Goal: Find specific page/section: Find specific page/section

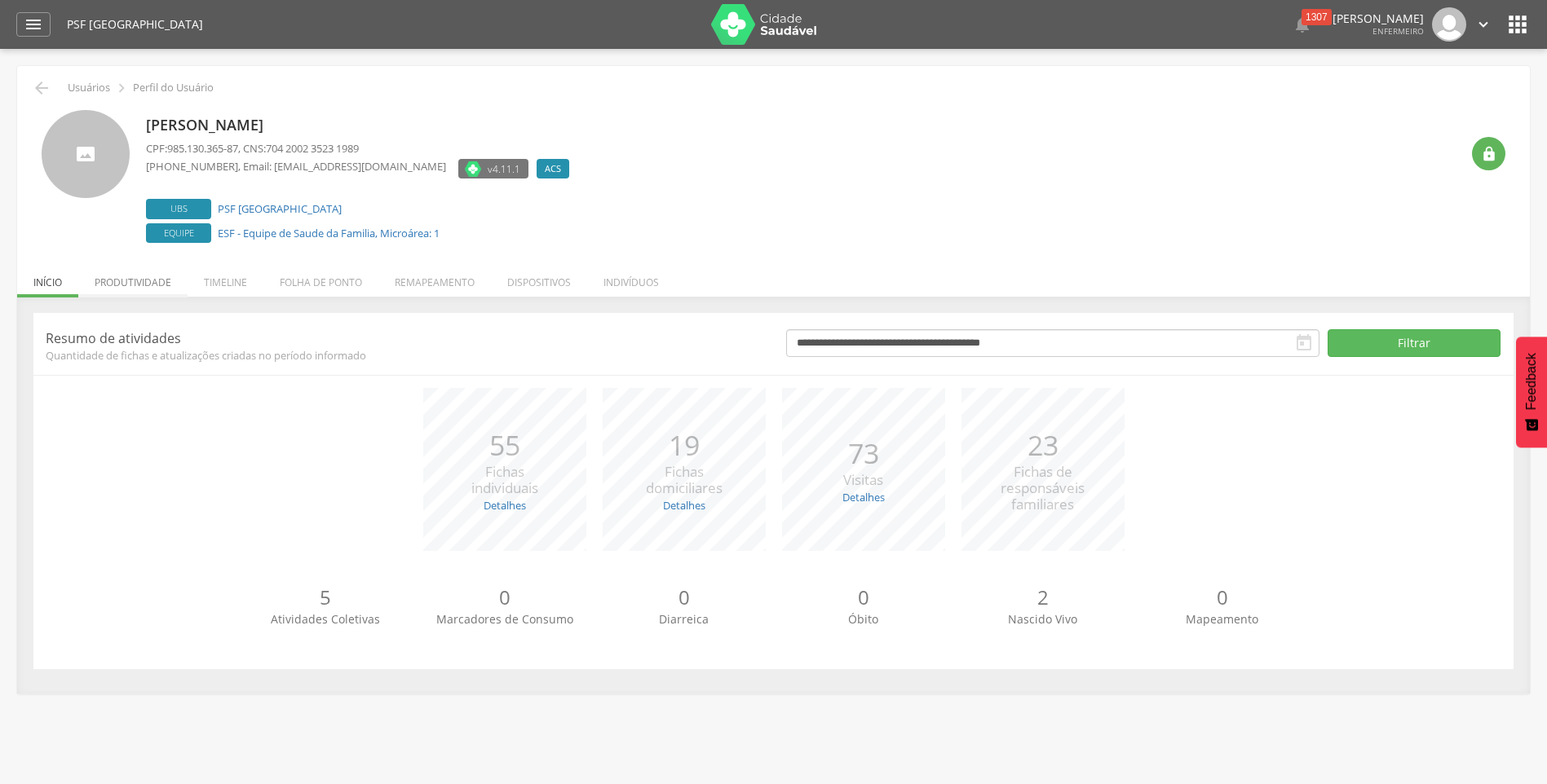
click at [138, 277] on li "Produtividade" at bounding box center [133, 278] width 109 height 38
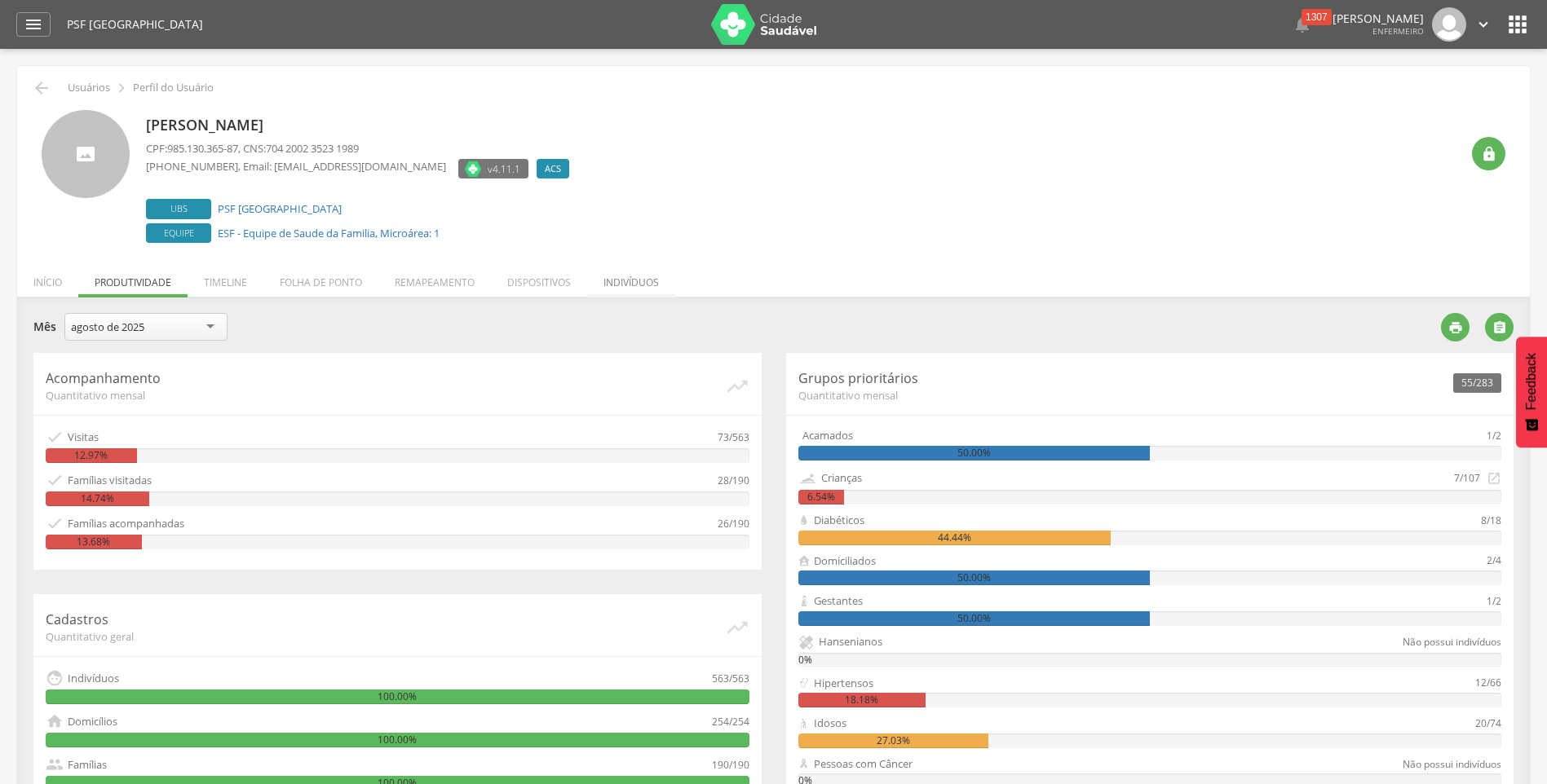
click at [623, 281] on li "Indivíduos" at bounding box center [631, 278] width 88 height 38
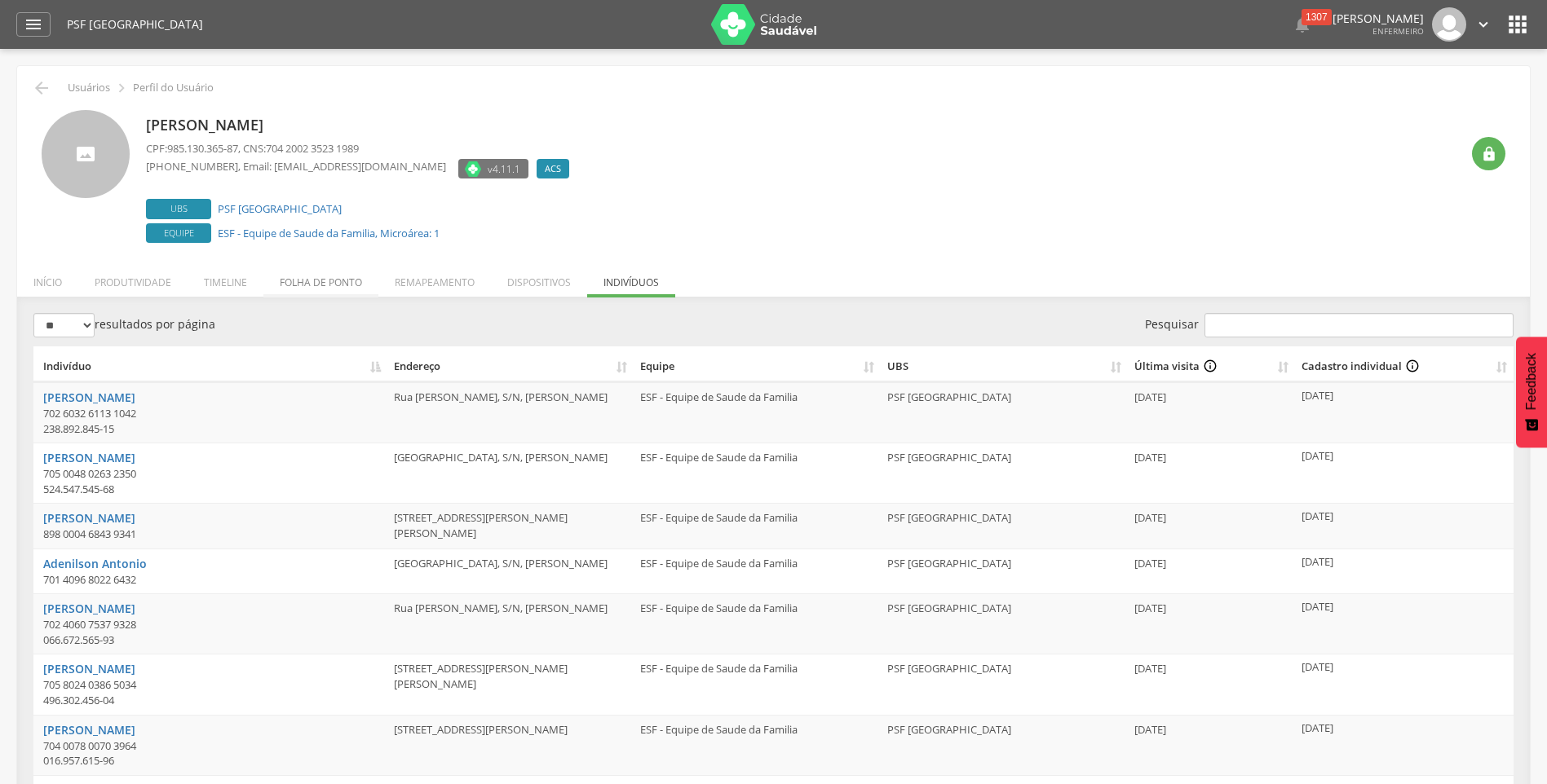
click at [314, 283] on li "Folha de ponto" at bounding box center [321, 278] width 115 height 38
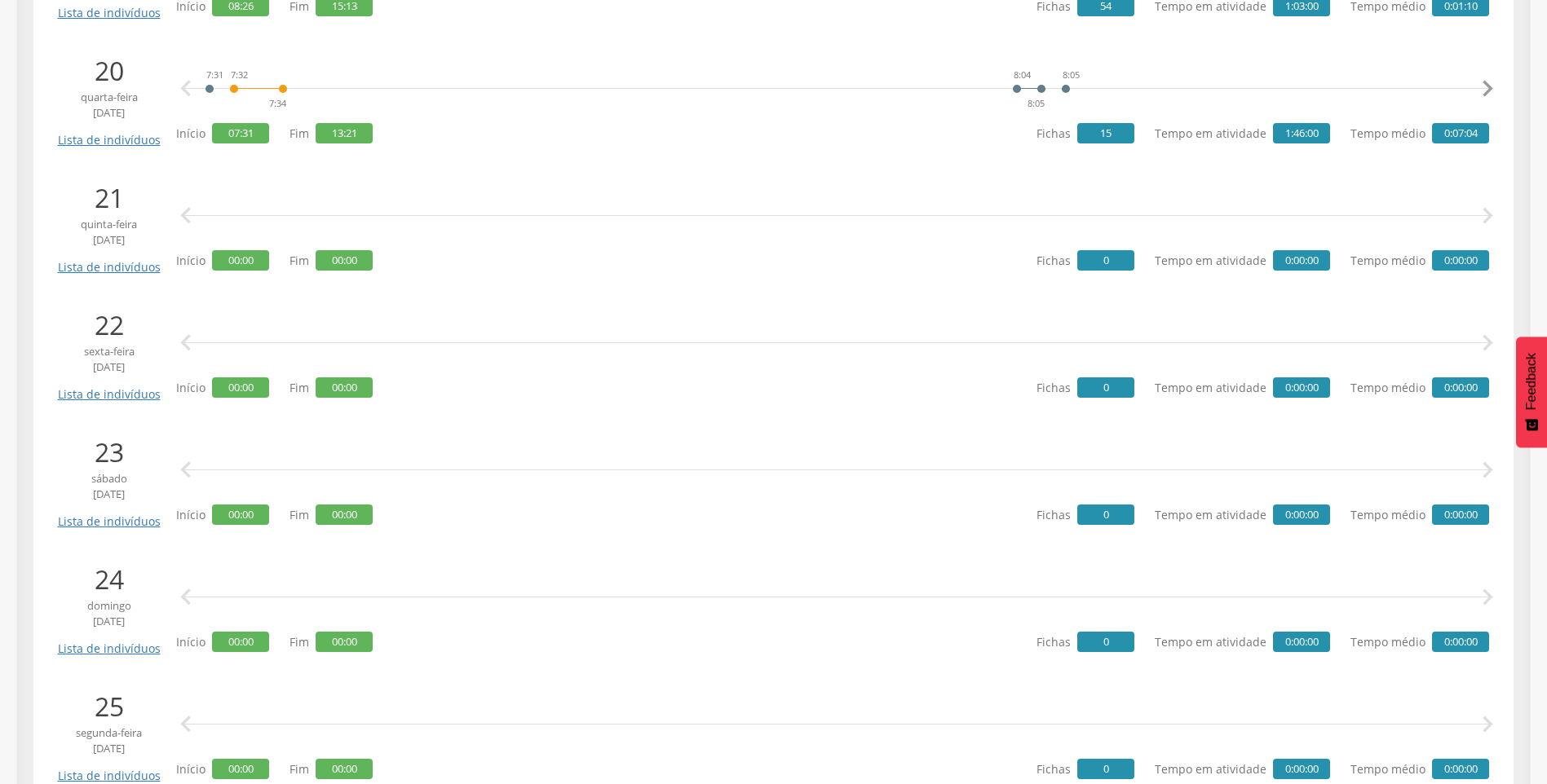
scroll to position [2453, 0]
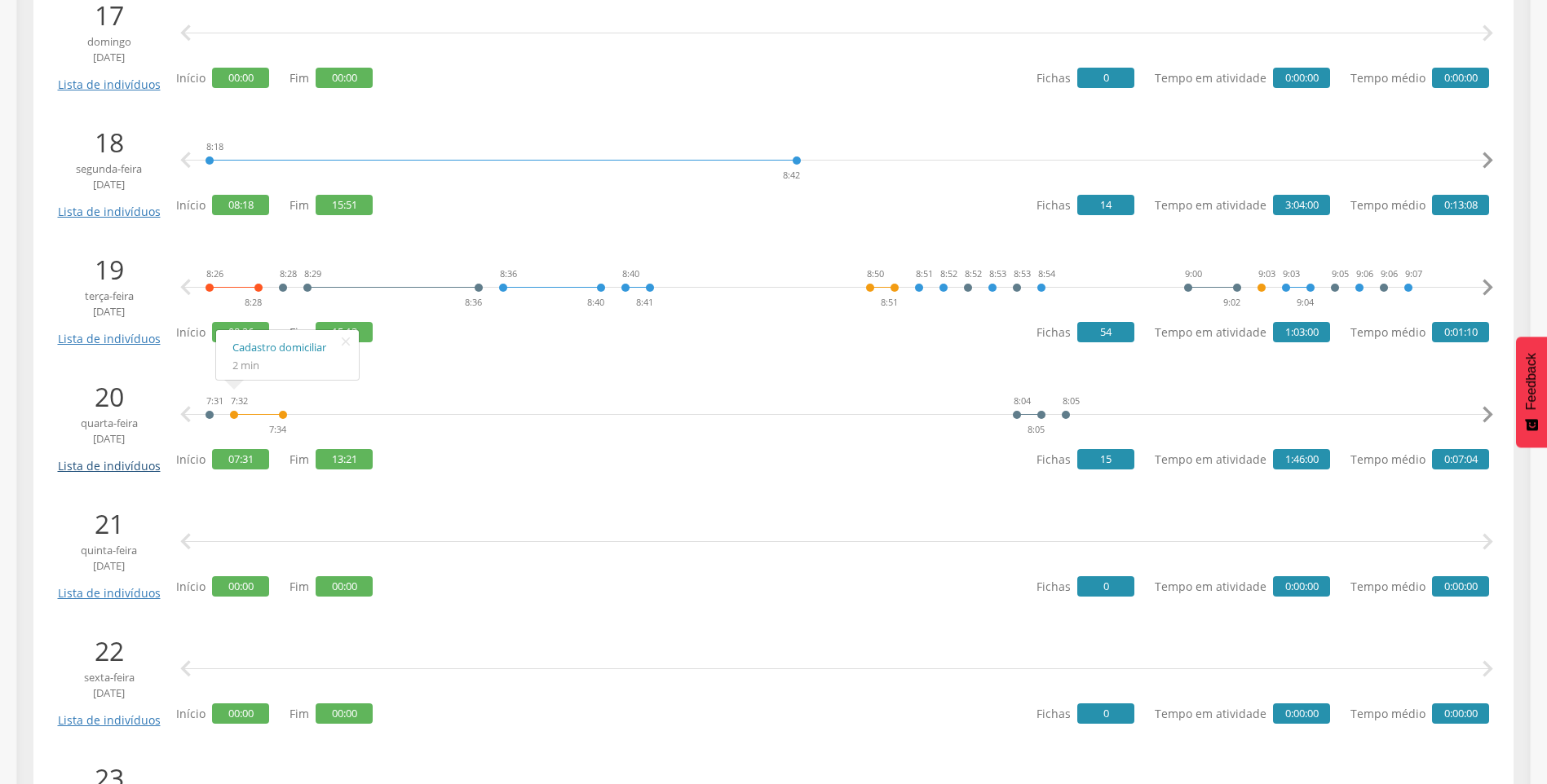
click at [144, 465] on link "Lista de indivíduos" at bounding box center [108, 460] width 110 height 28
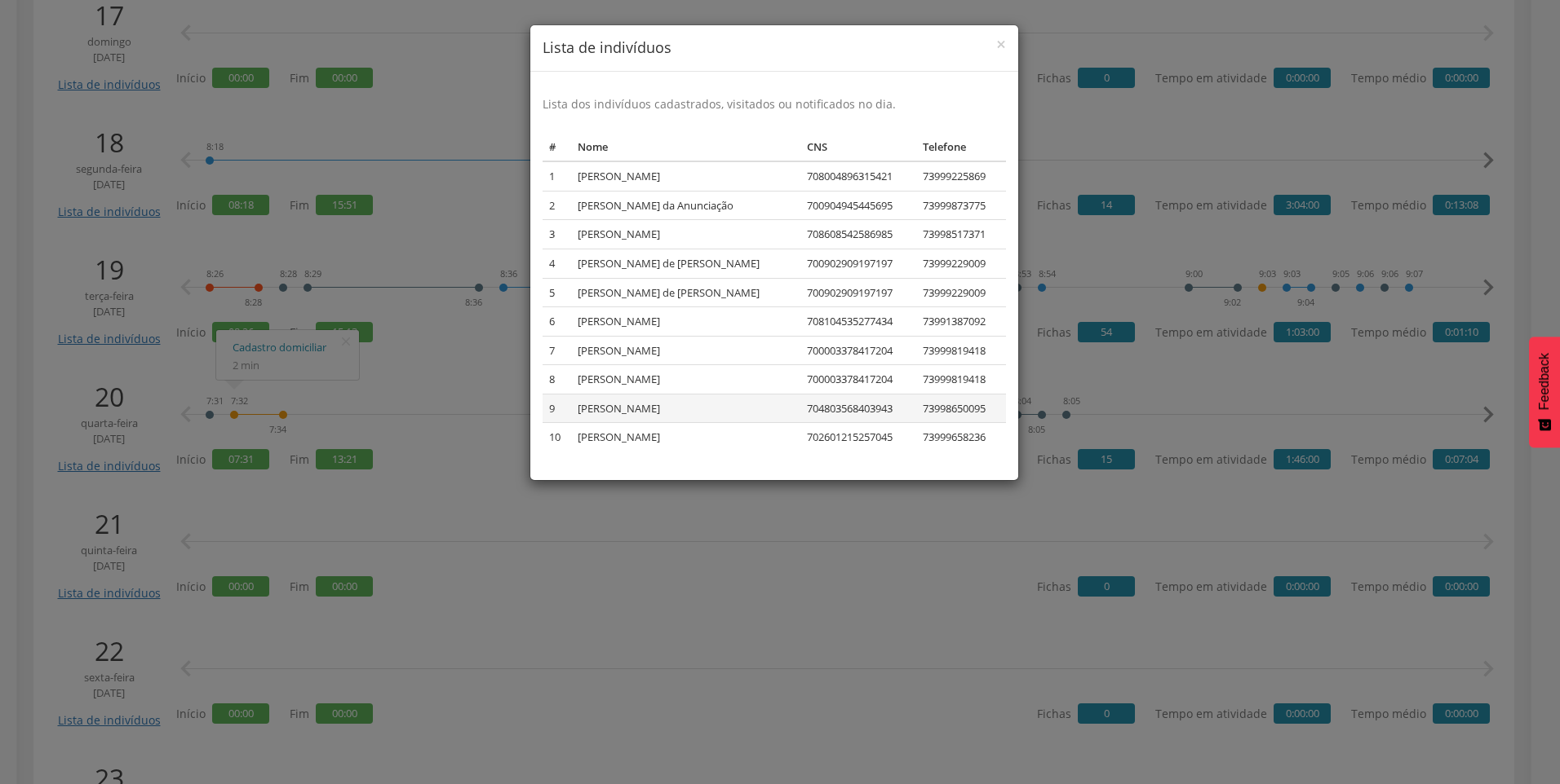
click at [673, 411] on td "Naiara da Rocha Oliveira" at bounding box center [686, 408] width 230 height 29
click at [820, 409] on td "704803568403943" at bounding box center [858, 408] width 116 height 29
click at [553, 410] on td "9" at bounding box center [556, 408] width 28 height 29
click at [553, 412] on td "9" at bounding box center [556, 408] width 28 height 29
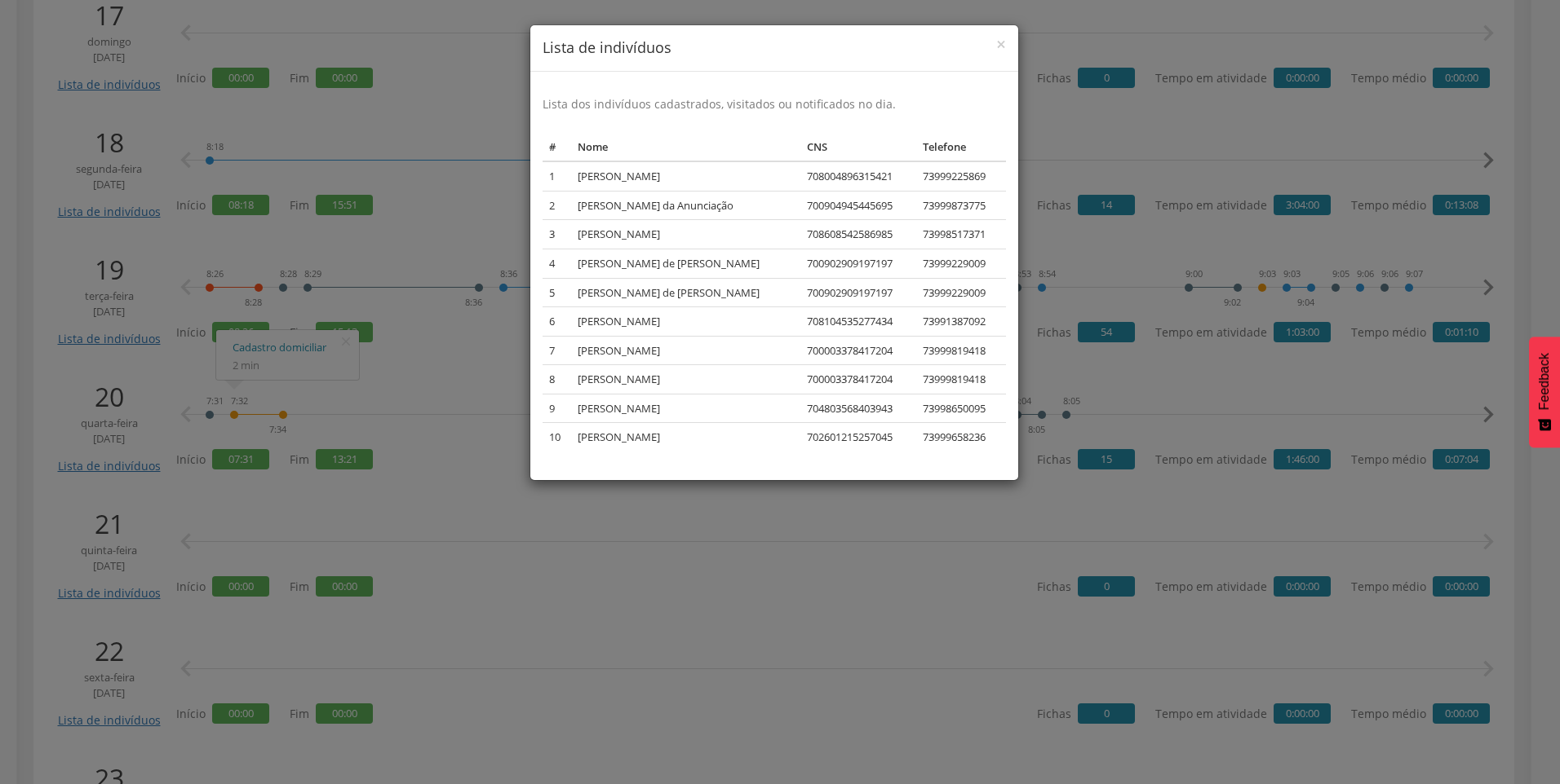
click at [128, 473] on div "× Lista de indivíduos Lista dos indivíduos cadastrados, visitados ou notificado…" at bounding box center [780, 392] width 1560 height 784
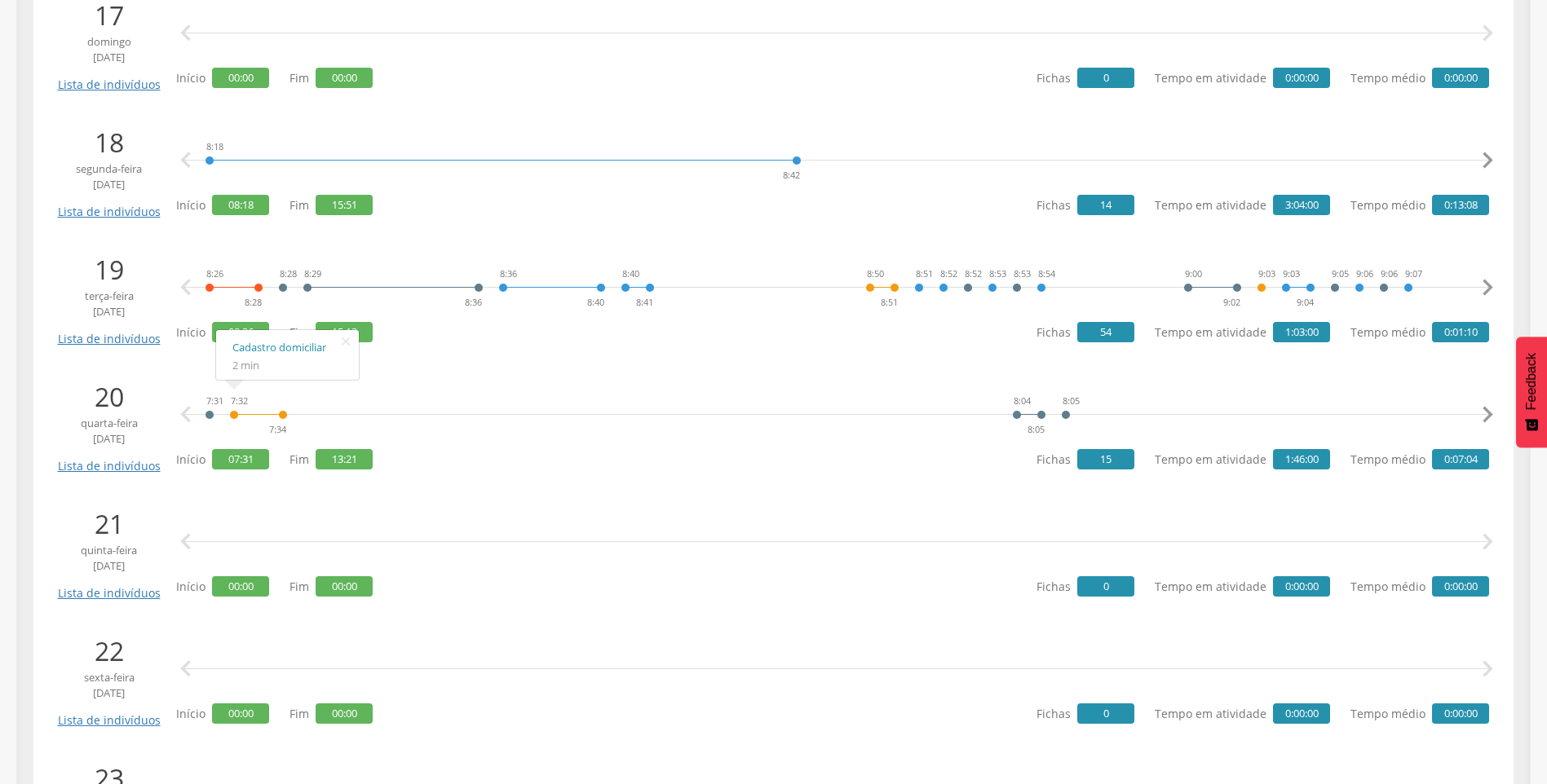
click at [1114, 452] on span "15" at bounding box center [1106, 459] width 57 height 21
click at [1280, 456] on span "1:46:00" at bounding box center [1302, 459] width 57 height 21
click at [1458, 466] on span "0:07:04" at bounding box center [1460, 459] width 57 height 21
click at [101, 540] on p "21" at bounding box center [108, 524] width 110 height 37
click at [101, 563] on span "ago 2025" at bounding box center [108, 566] width 110 height 16
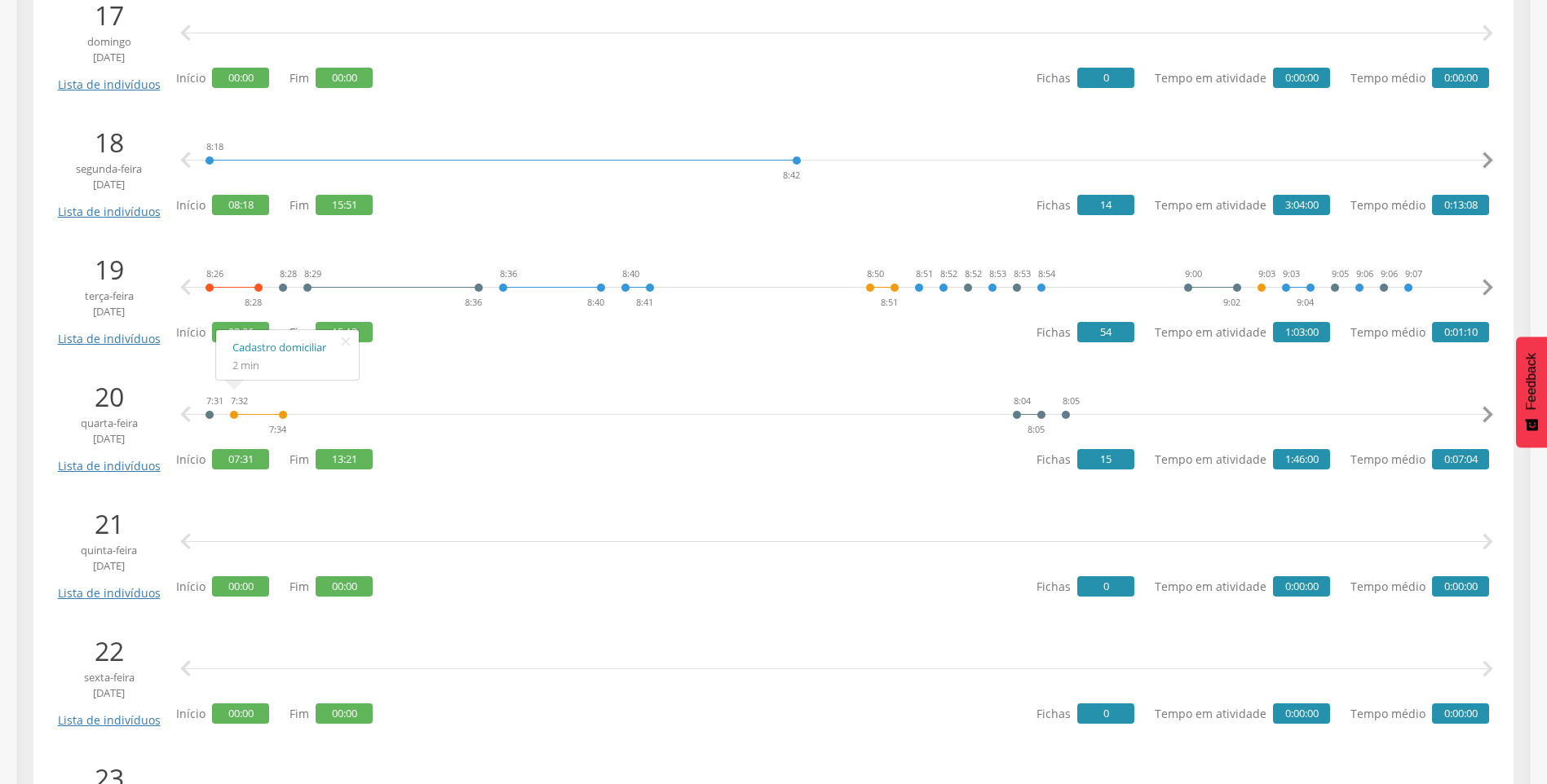
click at [1057, 591] on p "Fichas 0" at bounding box center [1085, 586] width 98 height 21
click at [1102, 471] on div "Fichas 15 Tempo em atividade 1:46:00 Tempo médio 0:07:04" at bounding box center [1262, 459] width 452 height 32
click at [1049, 345] on link "Cadastro individual" at bounding box center [1070, 348] width 110 height 21
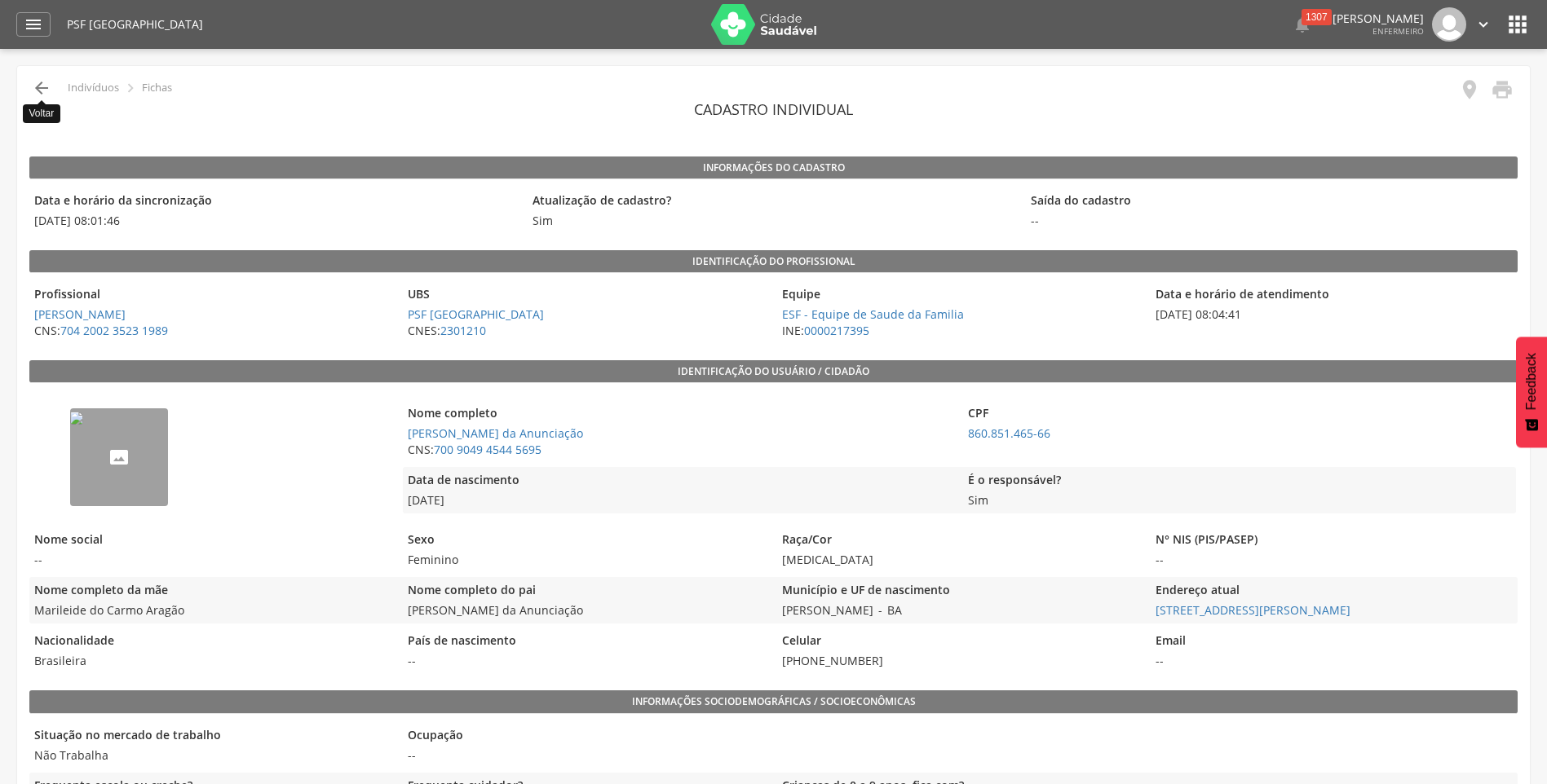
click at [45, 90] on icon "" at bounding box center [42, 88] width 20 height 20
click at [1517, 30] on icon "" at bounding box center [1518, 24] width 26 height 26
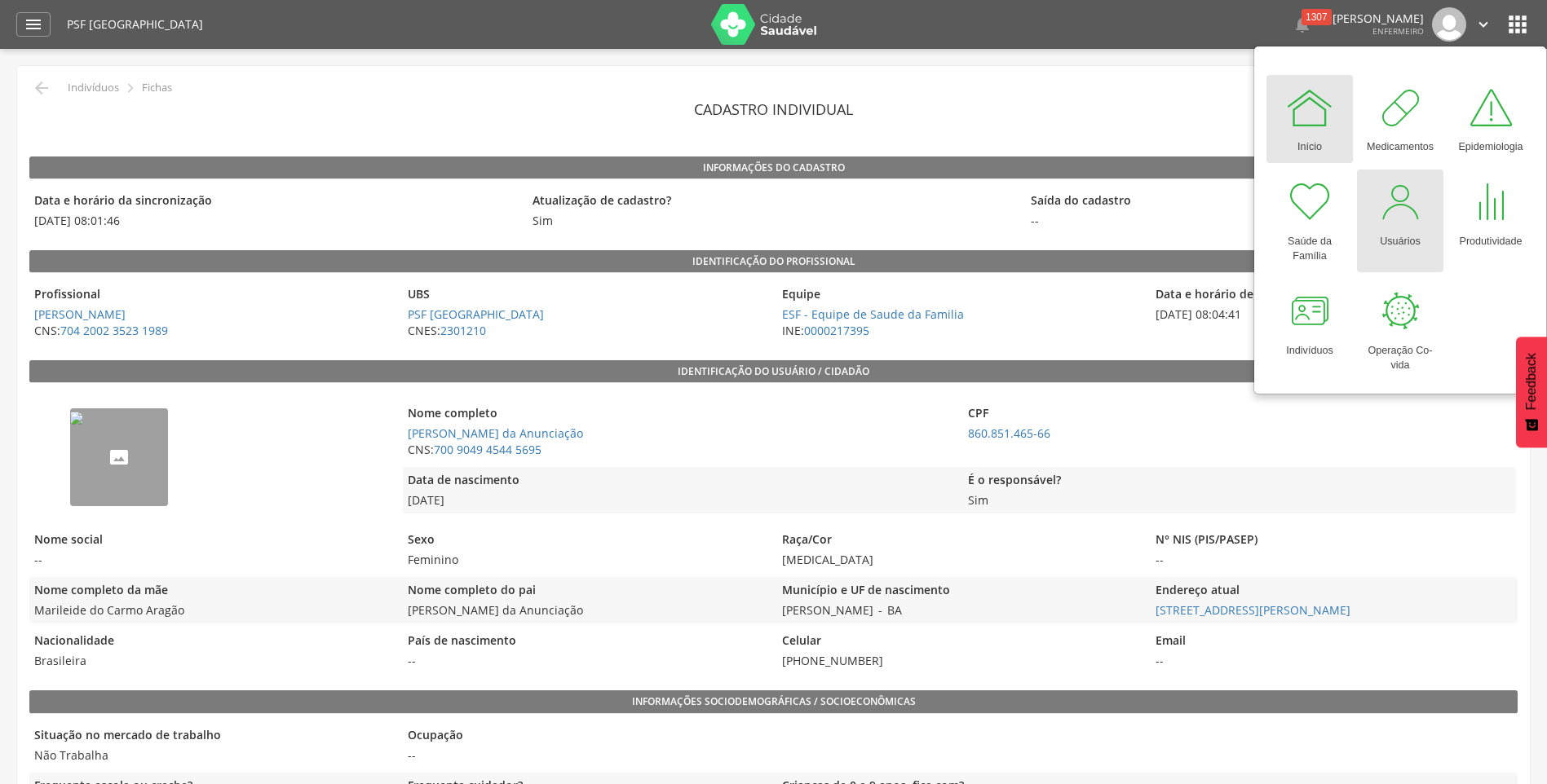
click at [1393, 232] on div "Usuários" at bounding box center [1401, 237] width 41 height 22
